Goal: Information Seeking & Learning: Learn about a topic

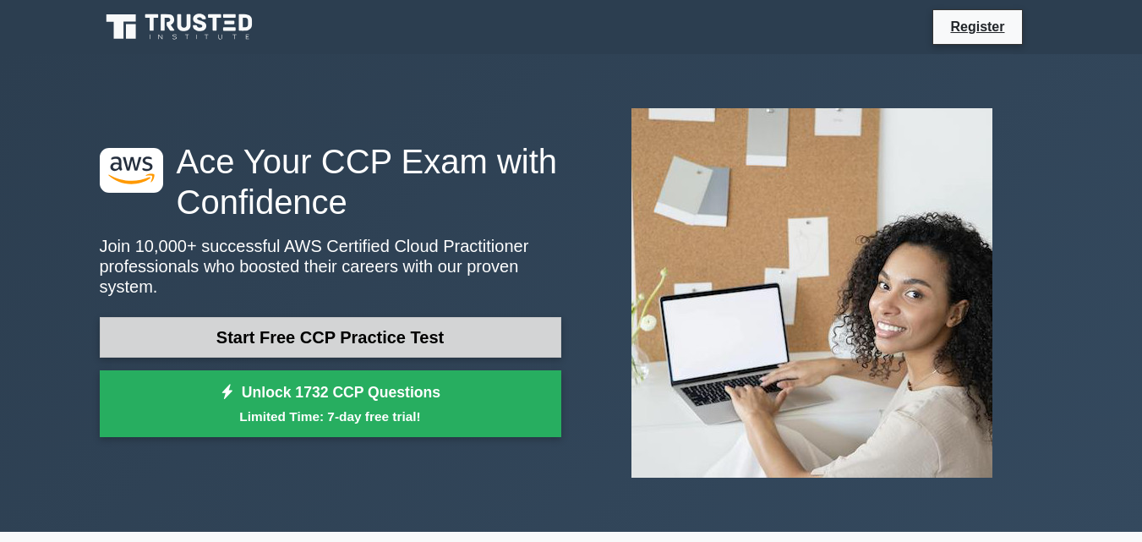
click at [420, 327] on link "Start Free CCP Practice Test" at bounding box center [331, 337] width 462 height 41
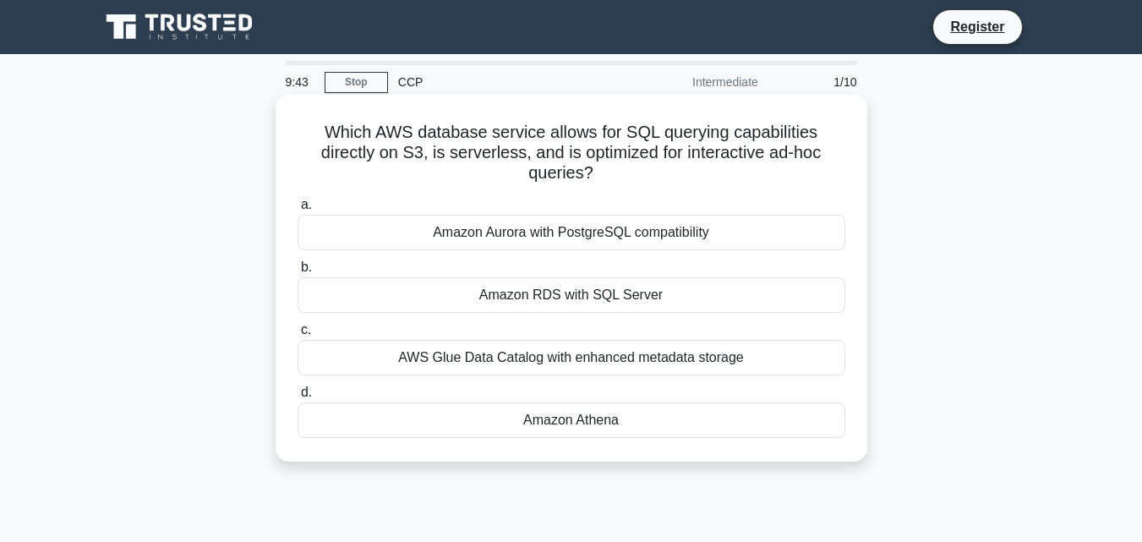
click at [567, 233] on div "Amazon Aurora with PostgreSQL compatibility" at bounding box center [572, 233] width 548 height 36
click at [298, 211] on input "a. Amazon Aurora with PostgreSQL compatibility" at bounding box center [298, 205] width 0 height 11
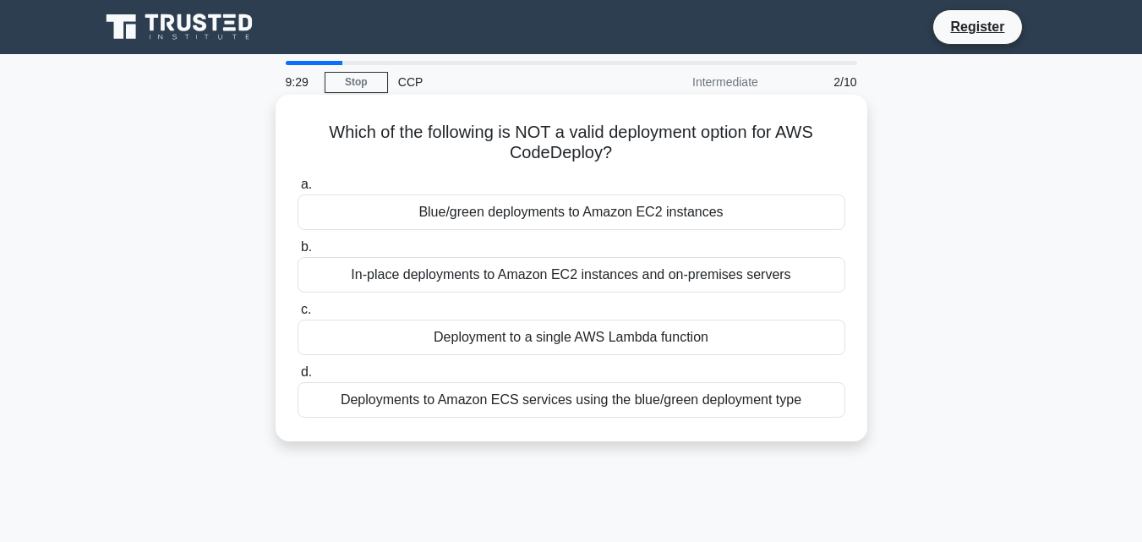
click at [513, 346] on div "Deployment to a single AWS Lambda function" at bounding box center [572, 338] width 548 height 36
click at [298, 315] on input "c. Deployment to a single AWS Lambda function" at bounding box center [298, 309] width 0 height 11
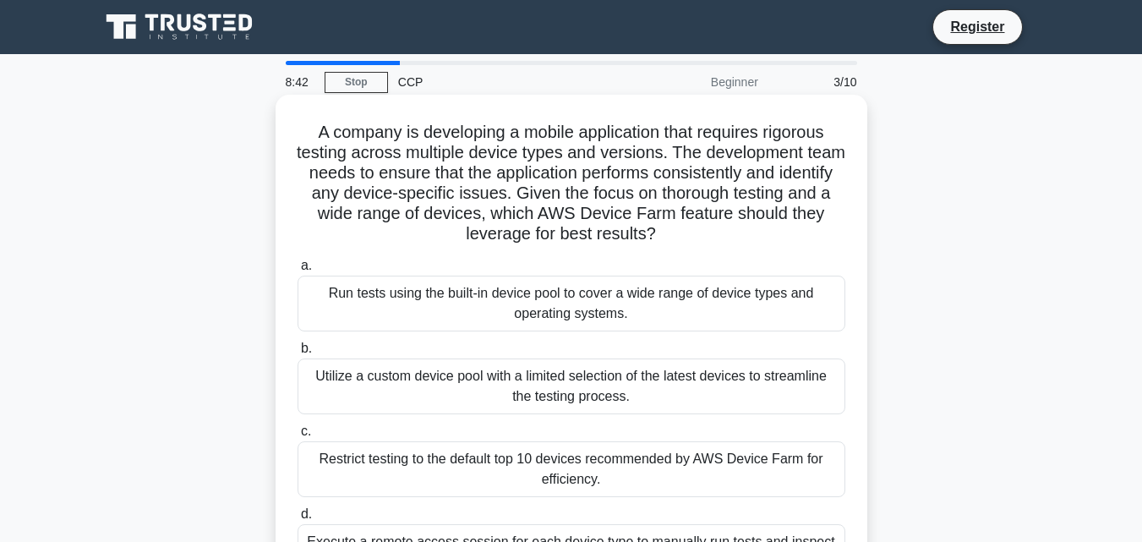
click at [467, 400] on div "Utilize a custom device pool with a limited selection of the latest devices to …" at bounding box center [572, 387] width 548 height 56
click at [298, 354] on input "b. Utilize a custom device pool with a limited selection of the latest devices …" at bounding box center [298, 348] width 0 height 11
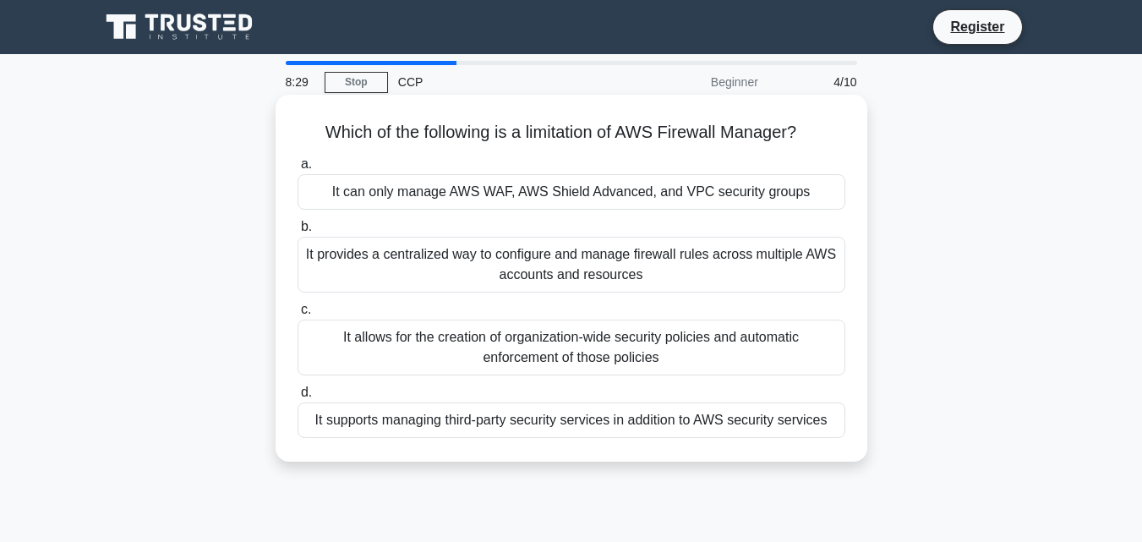
click at [416, 267] on div "It provides a centralized way to configure and manage firewall rules across mul…" at bounding box center [572, 265] width 548 height 56
click at [298, 233] on input "b. It provides a centralized way to configure and manage firewall rules across …" at bounding box center [298, 227] width 0 height 11
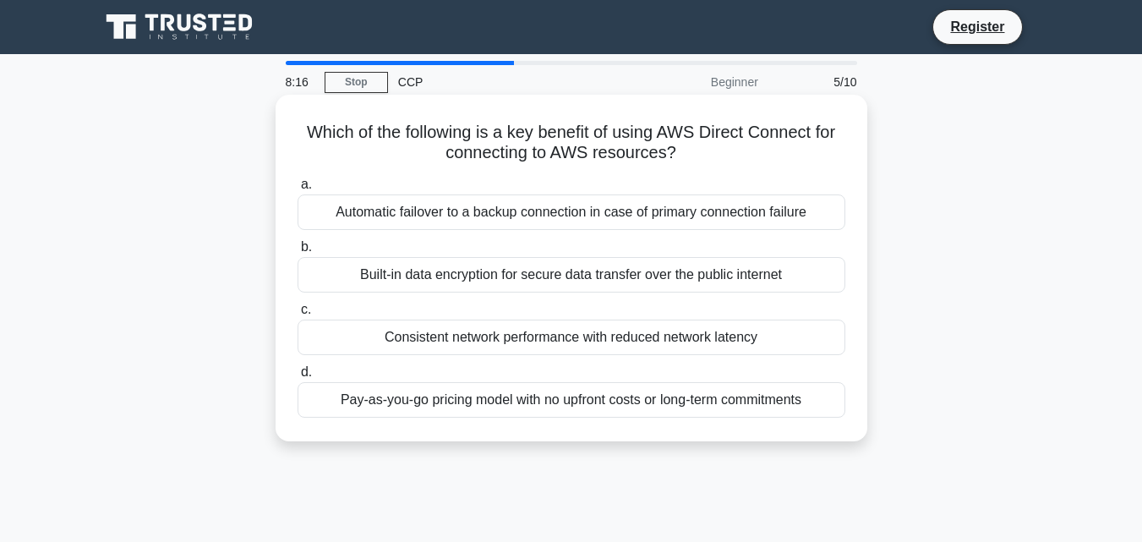
click at [528, 287] on div "Built-in data encryption for secure data transfer over the public internet" at bounding box center [572, 275] width 548 height 36
click at [298, 253] on input "b. Built-in data encryption for secure data transfer over the public internet" at bounding box center [298, 247] width 0 height 11
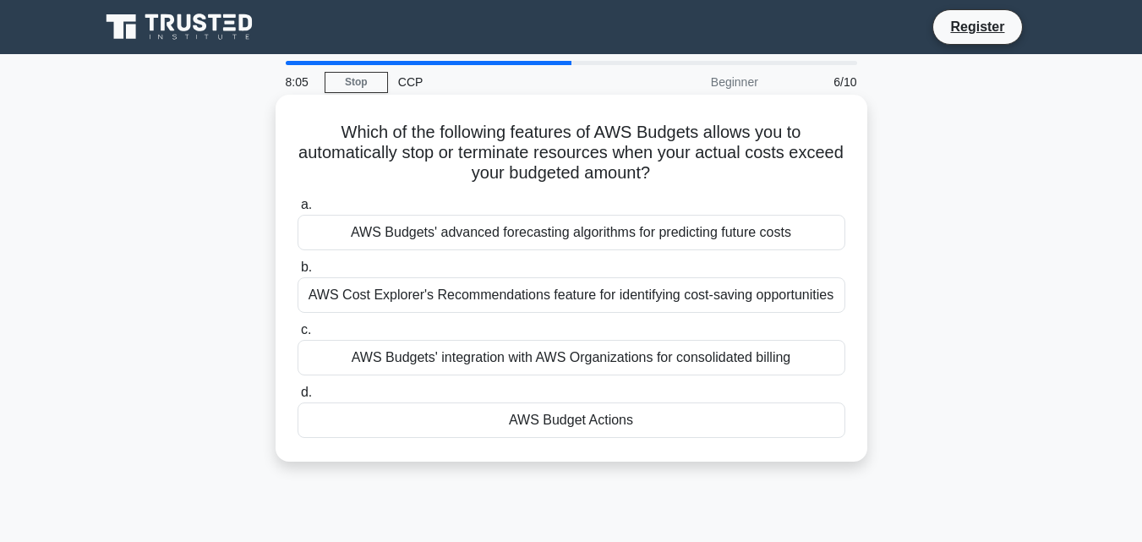
click at [504, 293] on div "AWS Cost Explorer's Recommendations feature for identifying cost-saving opportu…" at bounding box center [572, 295] width 548 height 36
click at [298, 273] on input "b. AWS Cost Explorer's Recommendations feature for identifying cost-saving oppo…" at bounding box center [298, 267] width 0 height 11
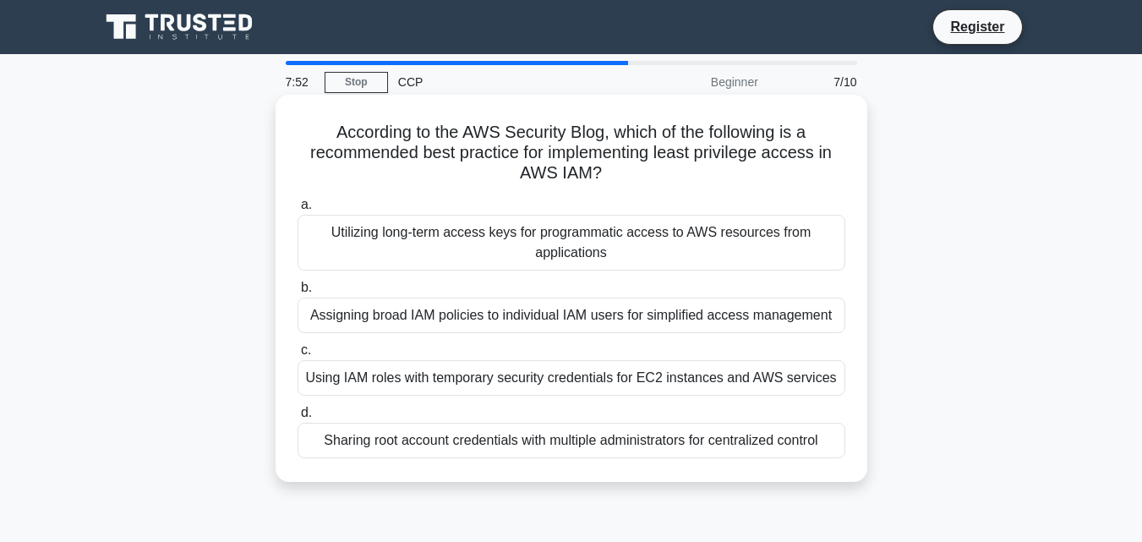
click at [550, 249] on div "Utilizing long-term access keys for programmatic access to AWS resources from a…" at bounding box center [572, 243] width 548 height 56
click at [298, 211] on input "a. Utilizing long-term access keys for programmatic access to AWS resources fro…" at bounding box center [298, 205] width 0 height 11
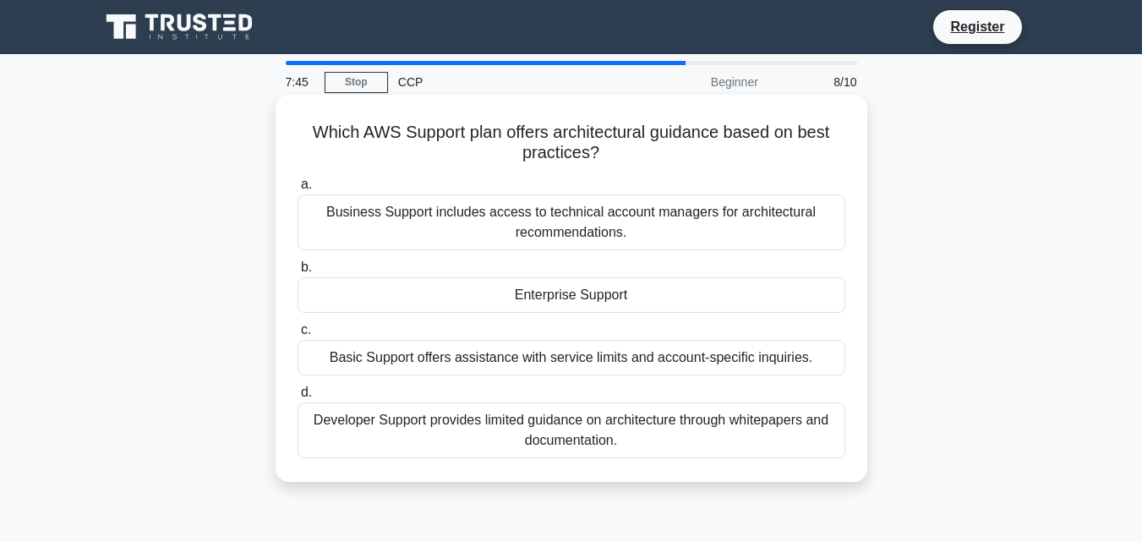
click at [575, 360] on div "Basic Support offers assistance with service limits and account-specific inquir…" at bounding box center [572, 358] width 548 height 36
click at [298, 336] on input "c. Basic Support offers assistance with service limits and account-specific inq…" at bounding box center [298, 330] width 0 height 11
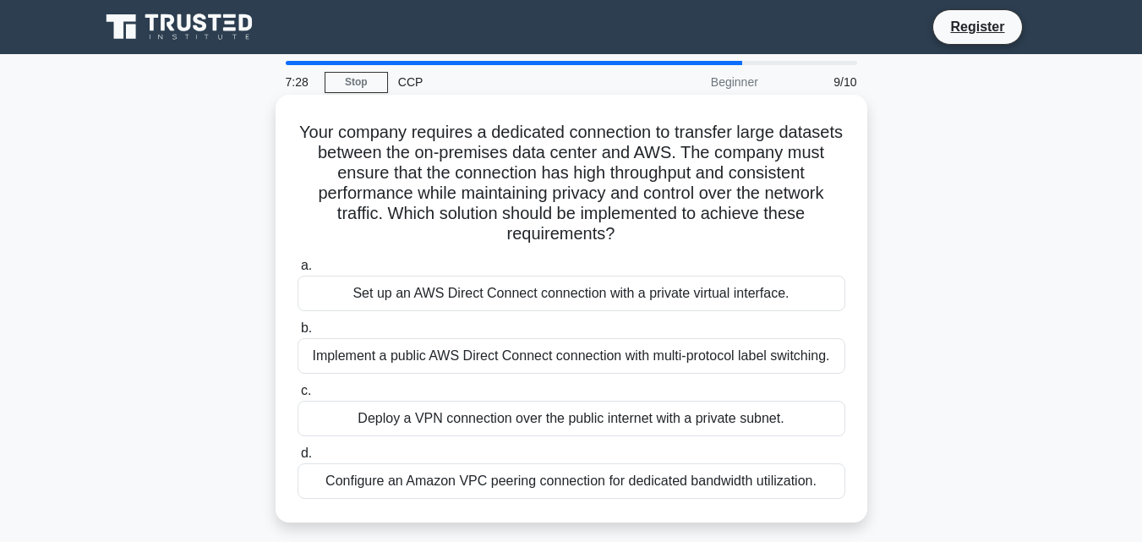
click at [705, 183] on h5 "Your company requires a dedicated connection to transfer large datasets between…" at bounding box center [571, 183] width 551 height 123
click at [561, 301] on div "Set up an AWS Direct Connect connection with a private virtual interface." at bounding box center [572, 294] width 548 height 36
click at [298, 271] on input "a. Set up an AWS Direct Connect connection with a private virtual interface." at bounding box center [298, 265] width 0 height 11
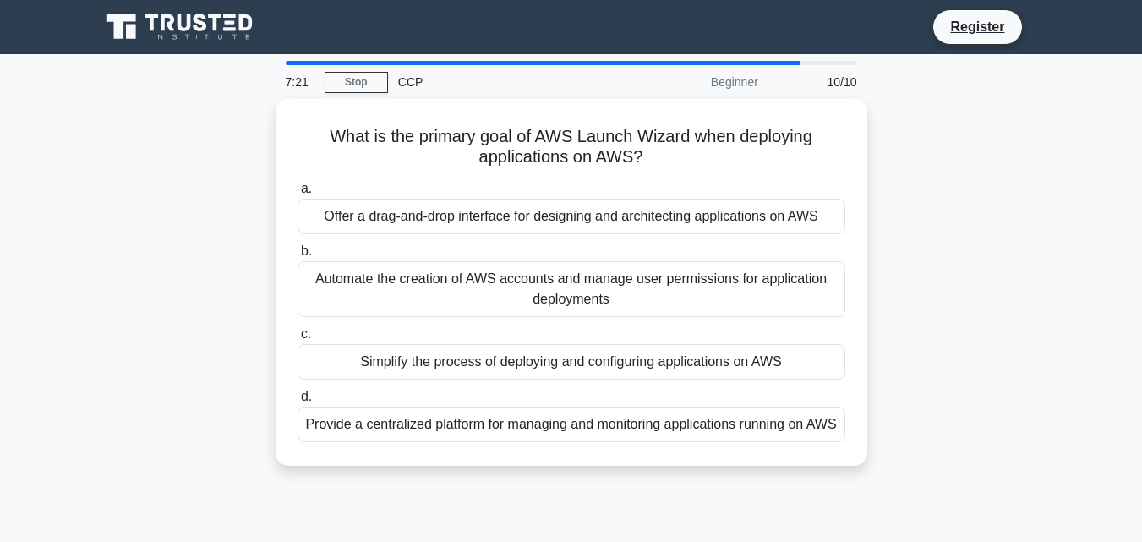
click at [561, 301] on div "Automate the creation of AWS accounts and manage user permissions for applicati…" at bounding box center [572, 289] width 548 height 56
click at [298, 257] on input "b. Automate the creation of AWS accounts and manage user permissions for applic…" at bounding box center [298, 251] width 0 height 11
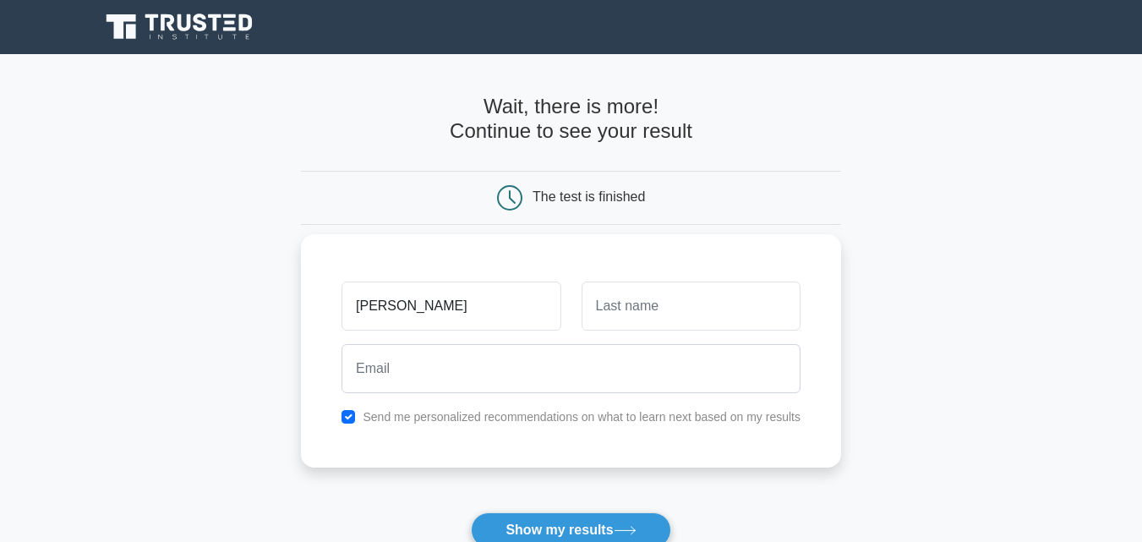
type input "zeenat"
click at [605, 313] on input "text" at bounding box center [691, 306] width 219 height 49
type input "parween"
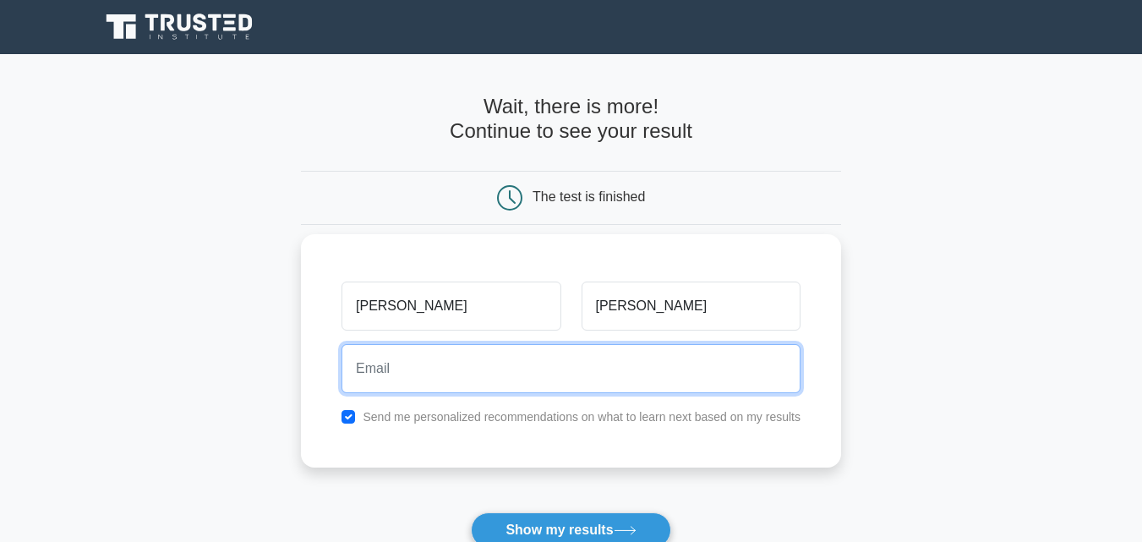
click at [544, 365] on input "email" at bounding box center [571, 368] width 459 height 49
type input "zeenat8sh@gmail.com"
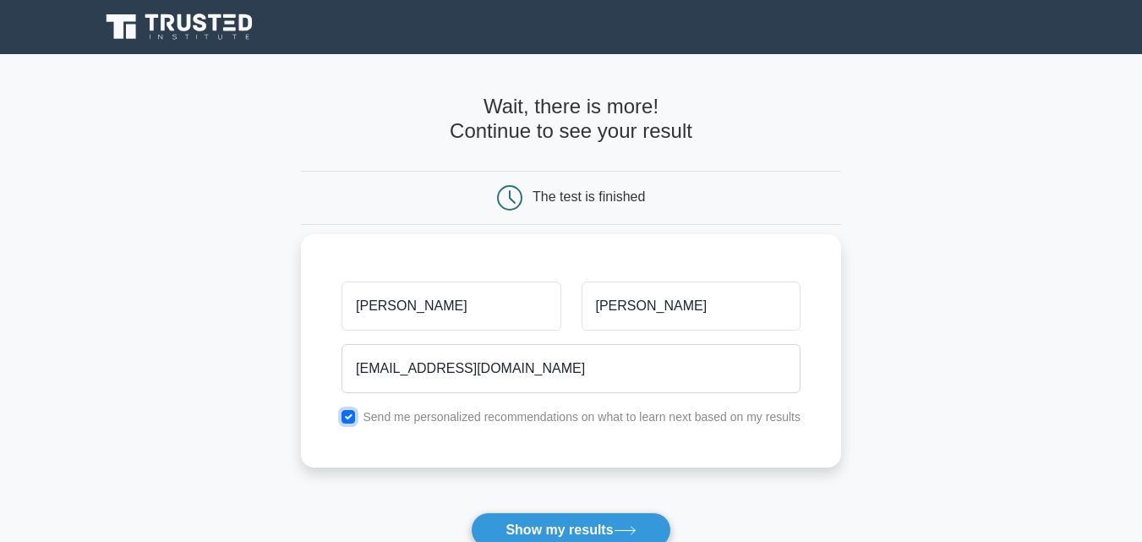
click at [355, 418] on input "checkbox" at bounding box center [349, 417] width 14 height 14
click at [346, 417] on input "checkbox" at bounding box center [349, 417] width 14 height 14
checkbox input "true"
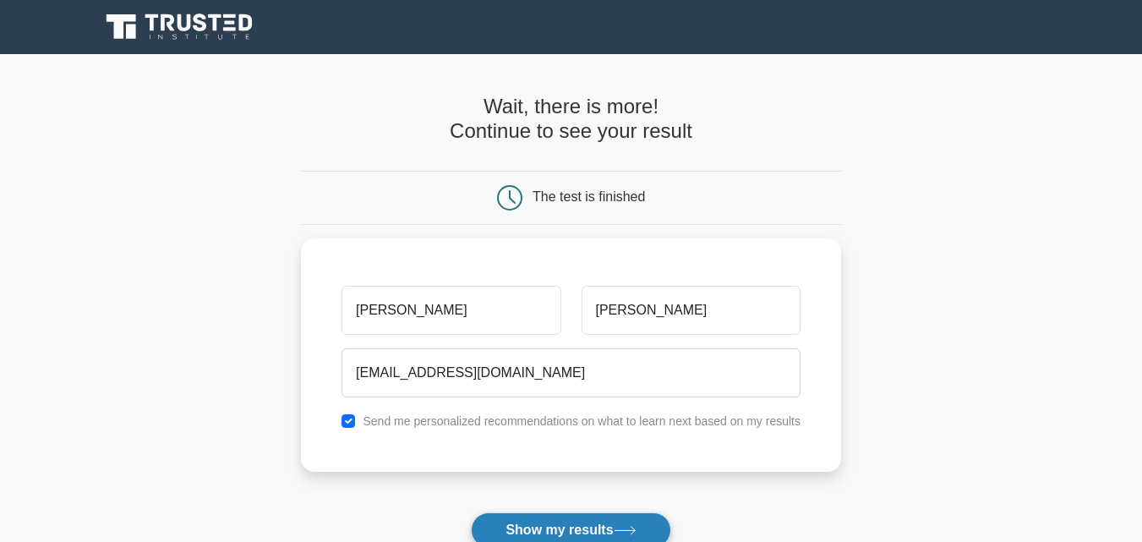
click at [593, 527] on button "Show my results" at bounding box center [571, 530] width 200 height 36
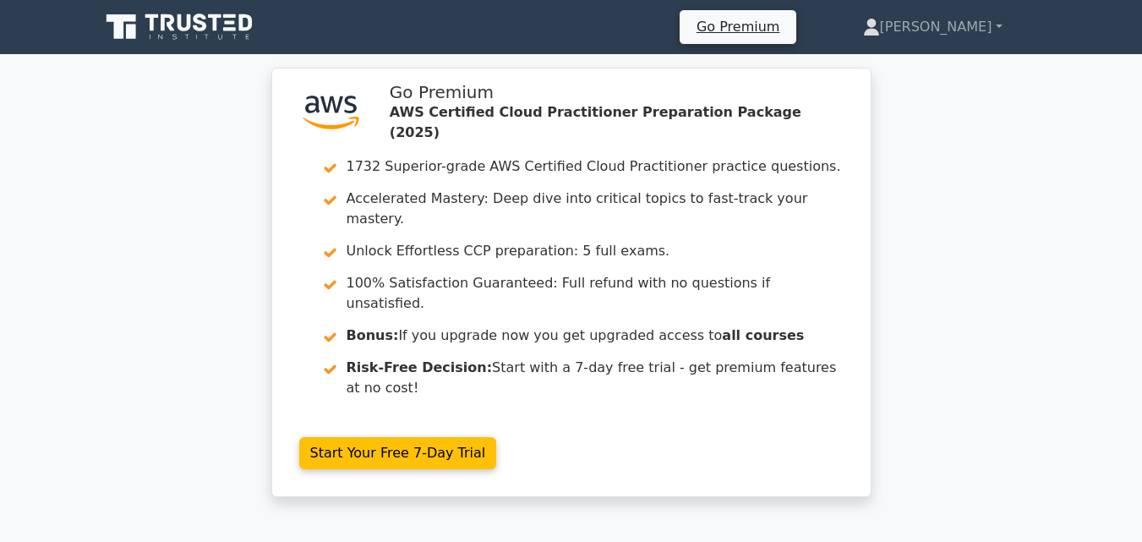
scroll to position [3, 0]
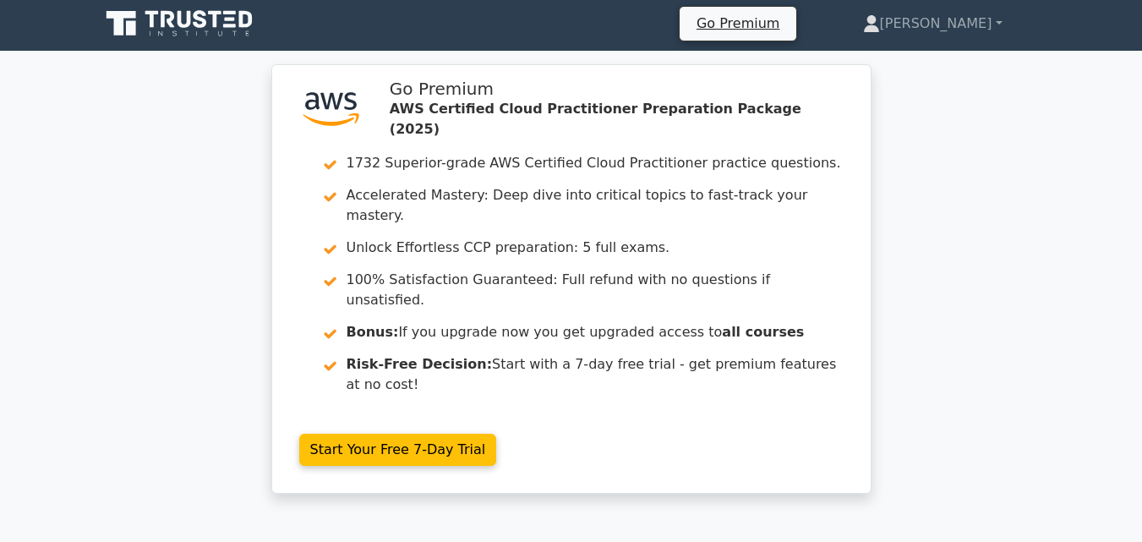
drag, startPoint x: 0, startPoint y: 0, endPoint x: 694, endPoint y: 444, distance: 824.0
click at [719, 425] on div ".st0{fill:#252F3E;} .st1{fill-rule:evenodd;clip-rule:evenodd;fill:#FF9900;} Go …" at bounding box center [572, 289] width 614 height 450
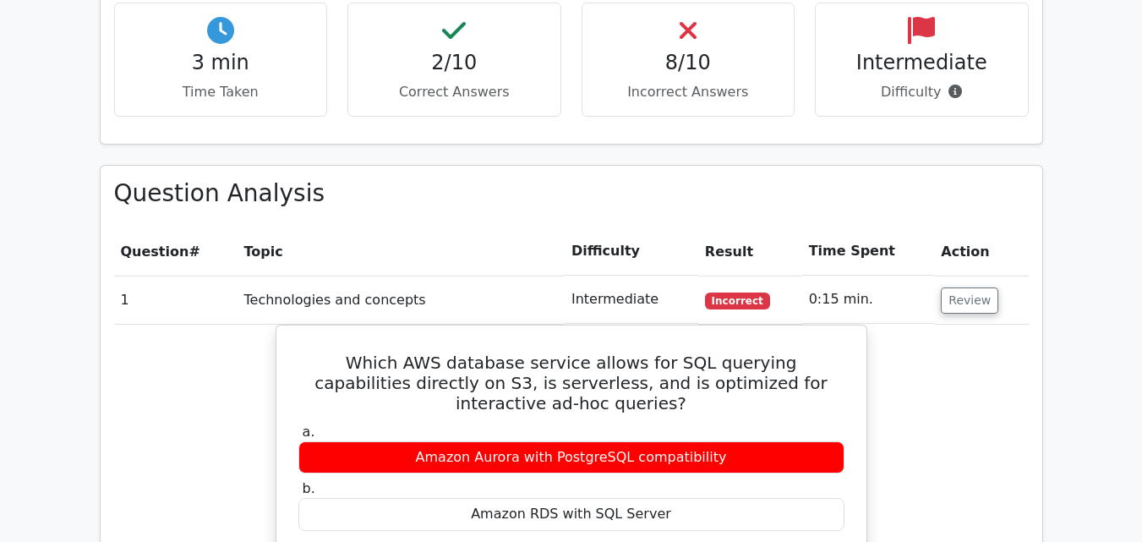
scroll to position [1221, 0]
